Goal: Use online tool/utility: Use online tool/utility

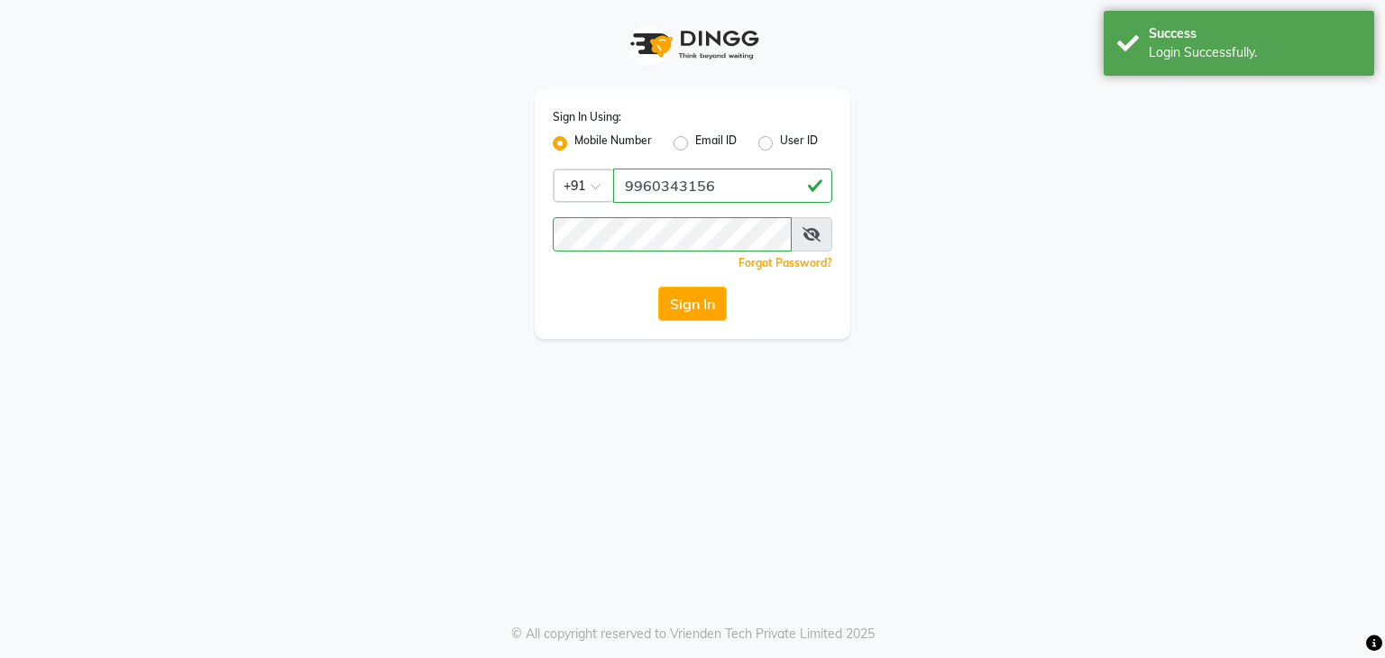
select select "service"
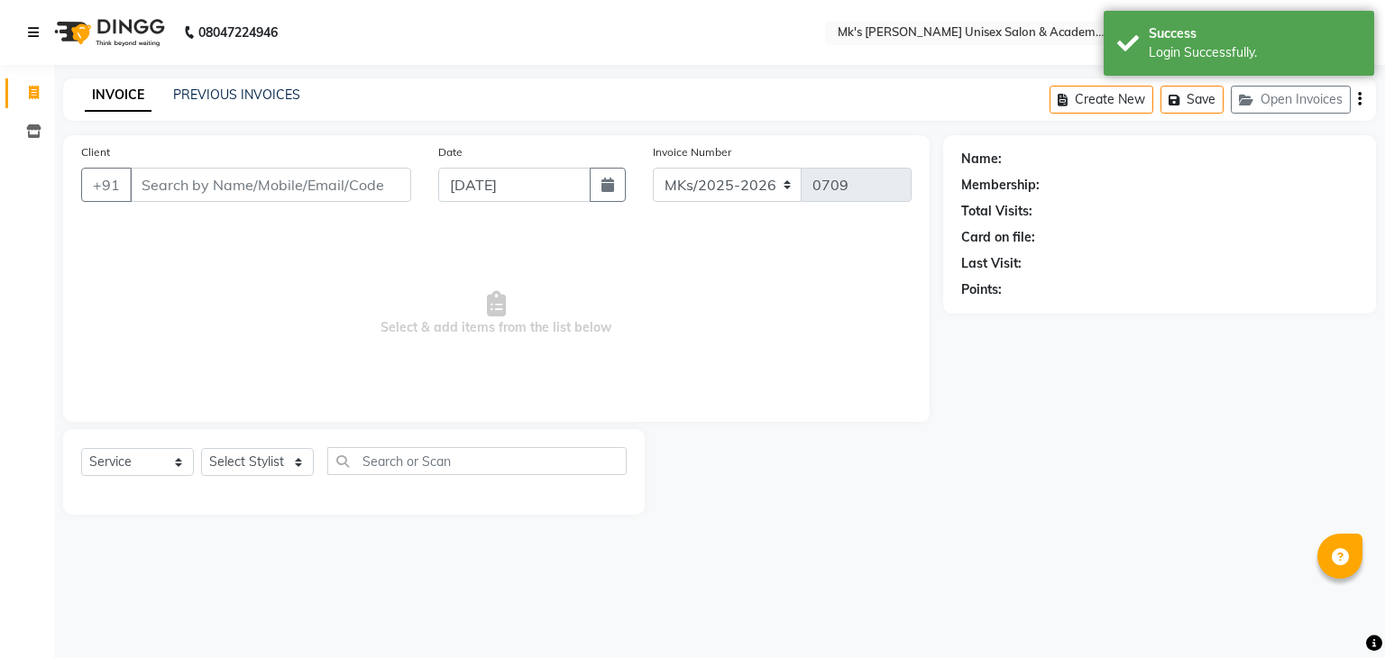
click at [29, 22] on link at bounding box center [37, 32] width 18 height 51
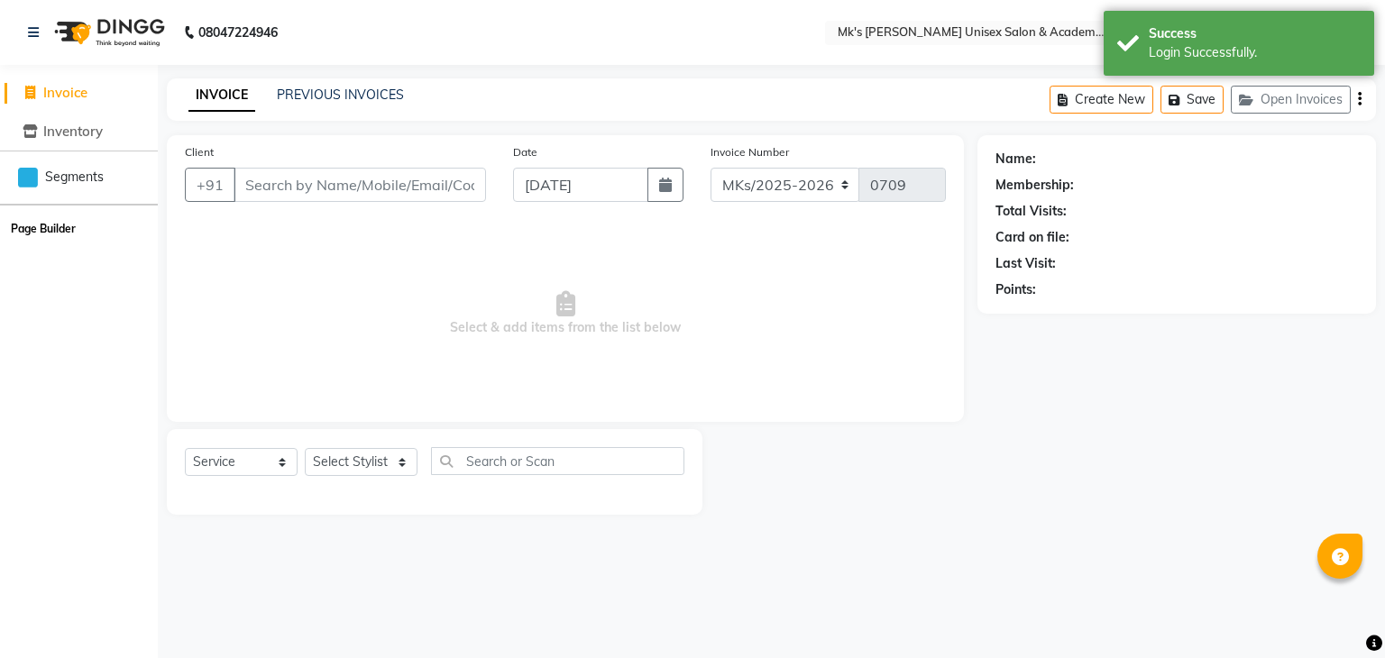
click at [43, 223] on button "Page Builder" at bounding box center [43, 228] width 74 height 25
